Goal: Answer question/provide support

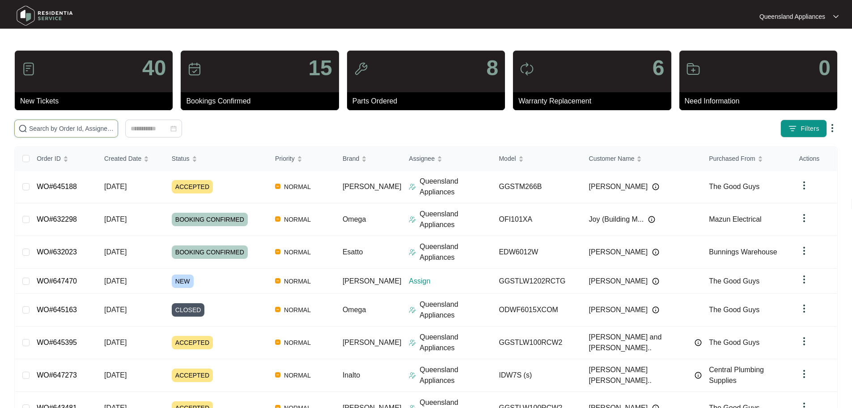
click at [114, 124] on input "text" at bounding box center [71, 128] width 85 height 10
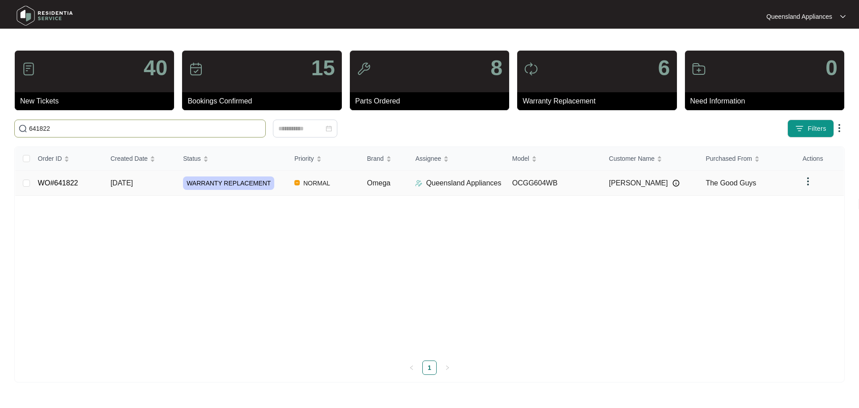
type input "641822"
click at [162, 174] on td "[DATE]" at bounding box center [139, 182] width 72 height 25
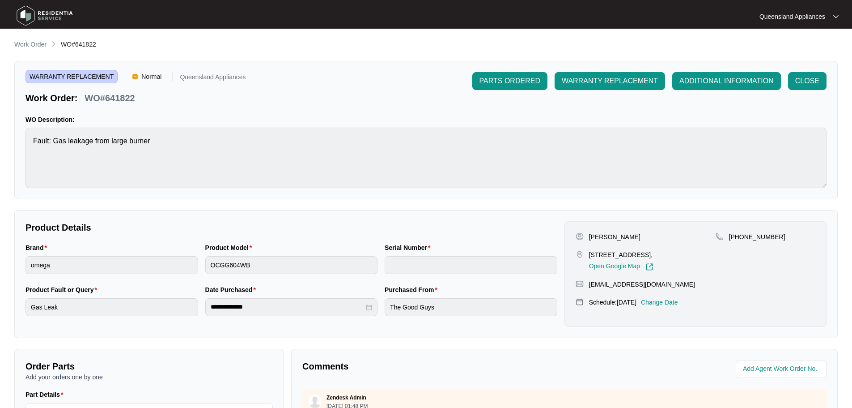
scroll to position [179, 0]
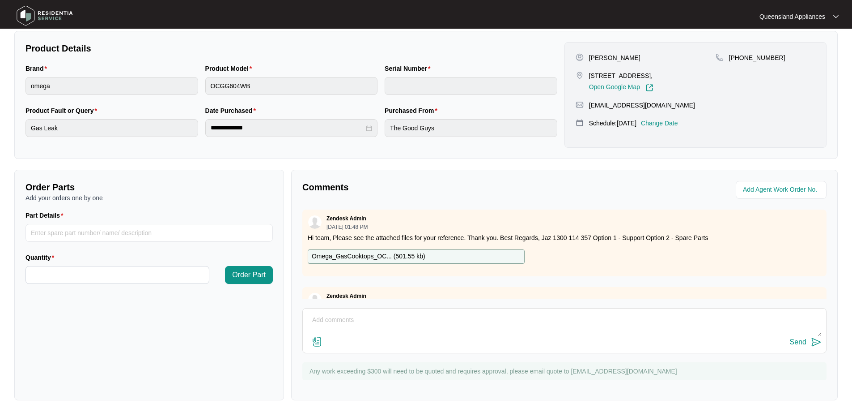
click at [382, 325] on textarea at bounding box center [564, 324] width 515 height 23
paste textarea "Called to cooktop where the large burner is "leaking gas". Tech attended and co…"
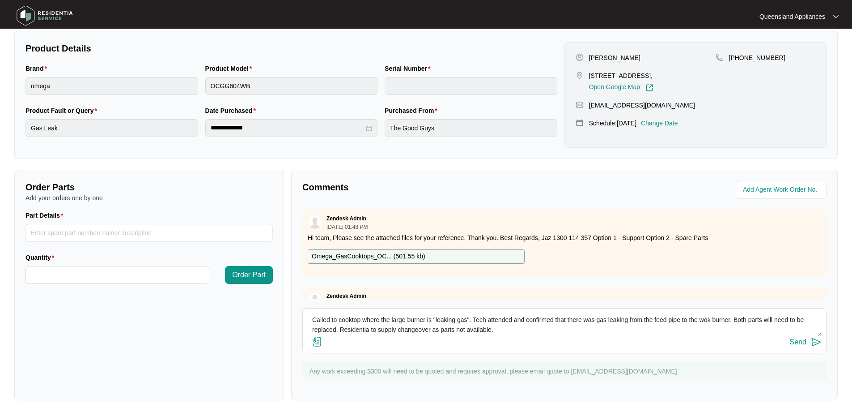
scroll to position [36, 0]
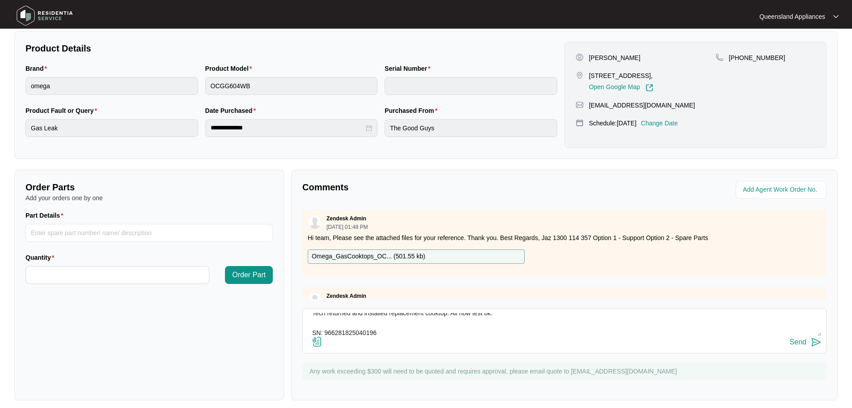
type textarea "Called to cooktop where the large burner is "leaking gas". Tech attended and co…"
click at [361, 339] on div "Send" at bounding box center [564, 342] width 515 height 12
click at [361, 332] on textarea "Called to cooktop where the large burner is "leaking gas". Tech attended and co…" at bounding box center [564, 324] width 515 height 23
click at [812, 343] on img at bounding box center [816, 341] width 11 height 11
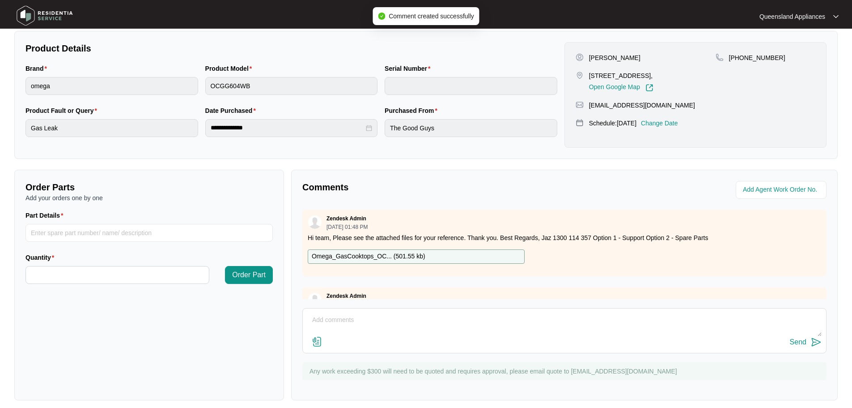
scroll to position [0, 0]
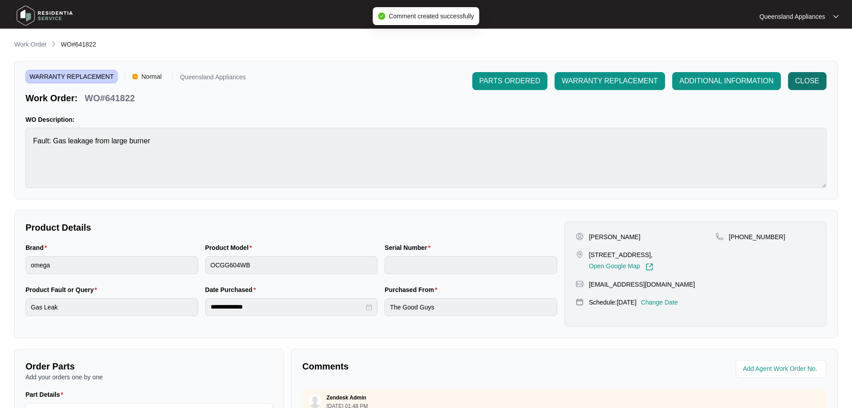
click at [812, 82] on span "CLOSE" at bounding box center [807, 81] width 24 height 11
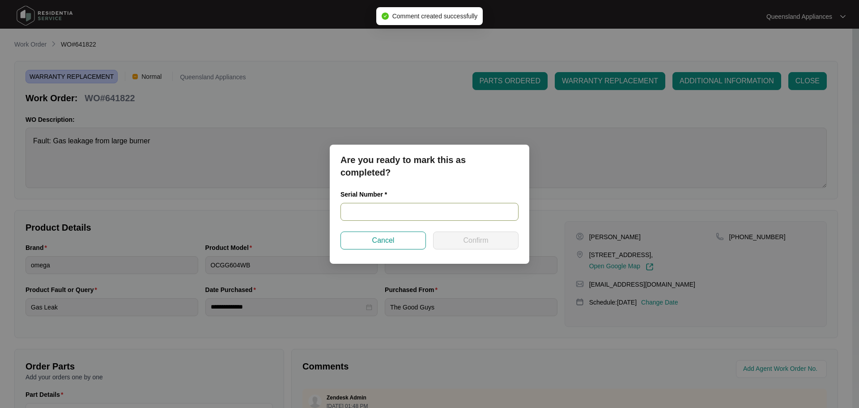
click at [391, 211] on input "text" at bounding box center [429, 212] width 178 height 18
paste input "966281825040196"
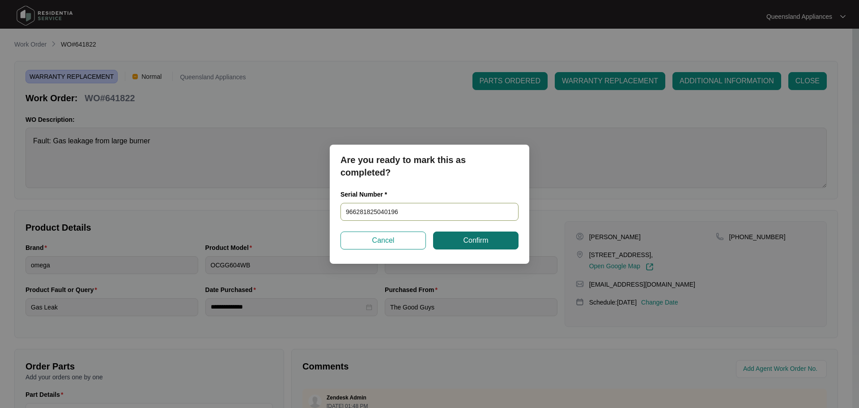
type input "966281825040196"
click at [494, 247] on button "Confirm" at bounding box center [475, 240] width 85 height 18
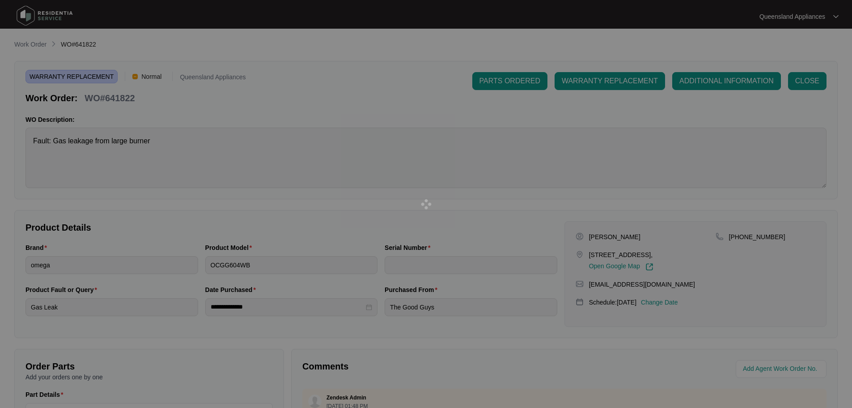
type input "966281825040196"
